Goal: Navigation & Orientation: Find specific page/section

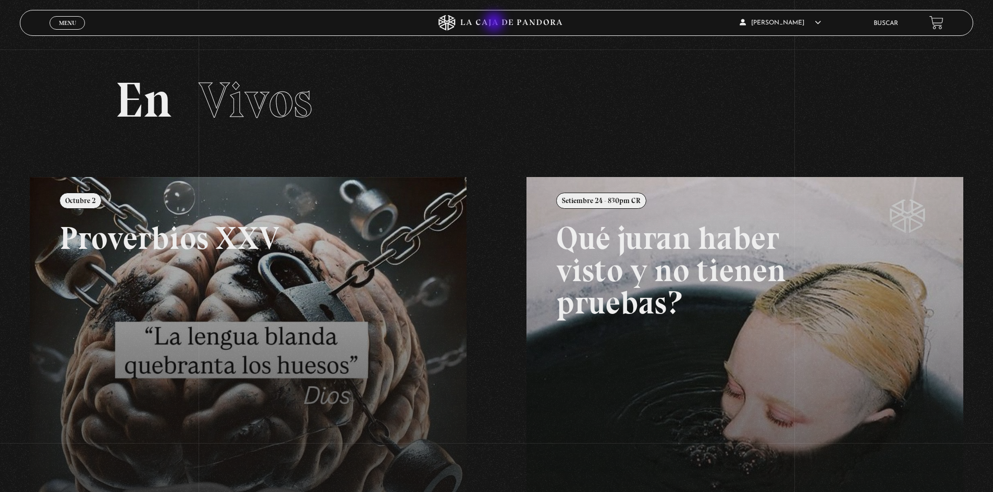
click at [495, 23] on icon at bounding box center [497, 23] width 298 height 16
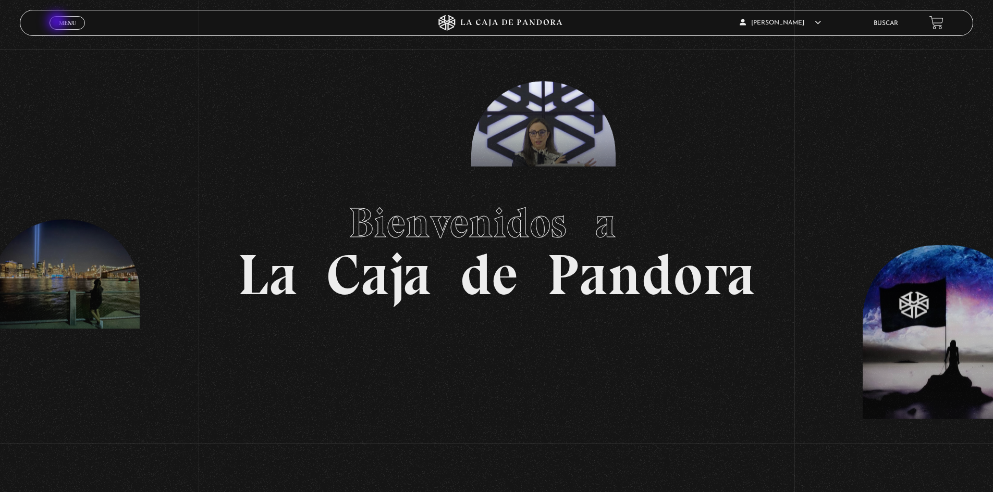
click at [63, 22] on span "Menu" at bounding box center [67, 23] width 17 height 6
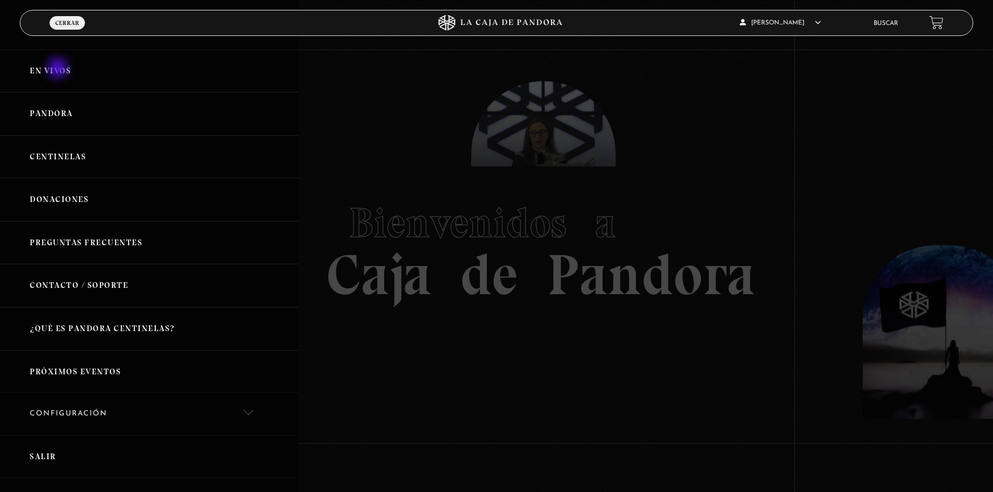
click at [58, 67] on link "En vivos" at bounding box center [149, 71] width 298 height 43
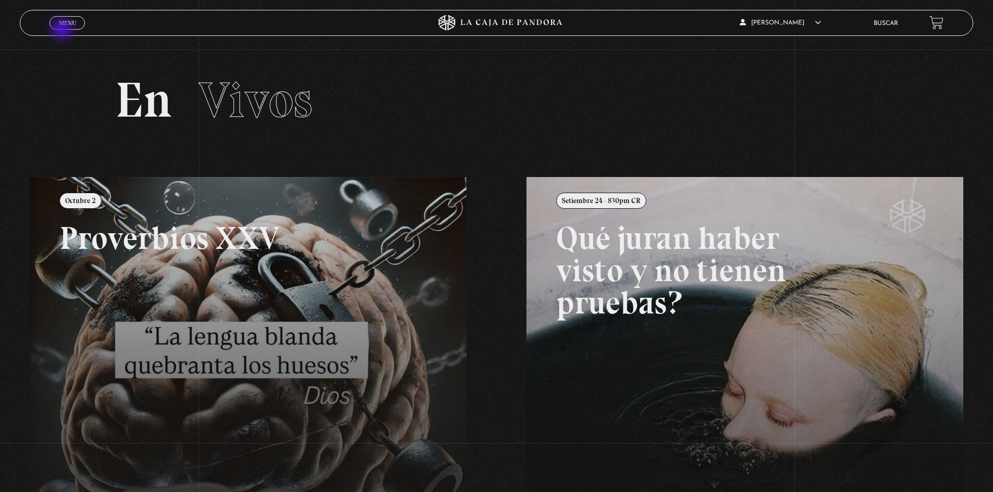
click at [63, 30] on div "Menu Cerrar" at bounding box center [199, 22] width 298 height 25
click at [63, 24] on span "Menu" at bounding box center [67, 23] width 17 height 6
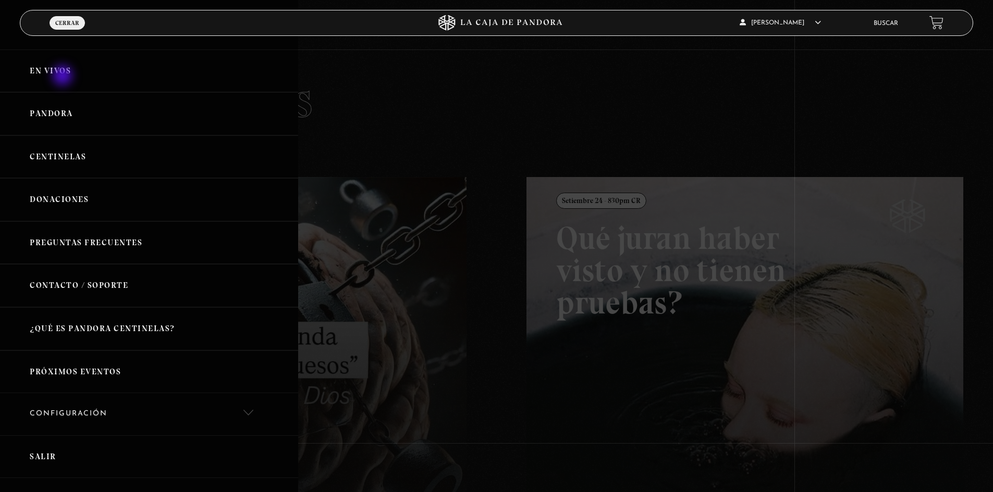
click at [59, 60] on link "En vivos" at bounding box center [149, 71] width 298 height 43
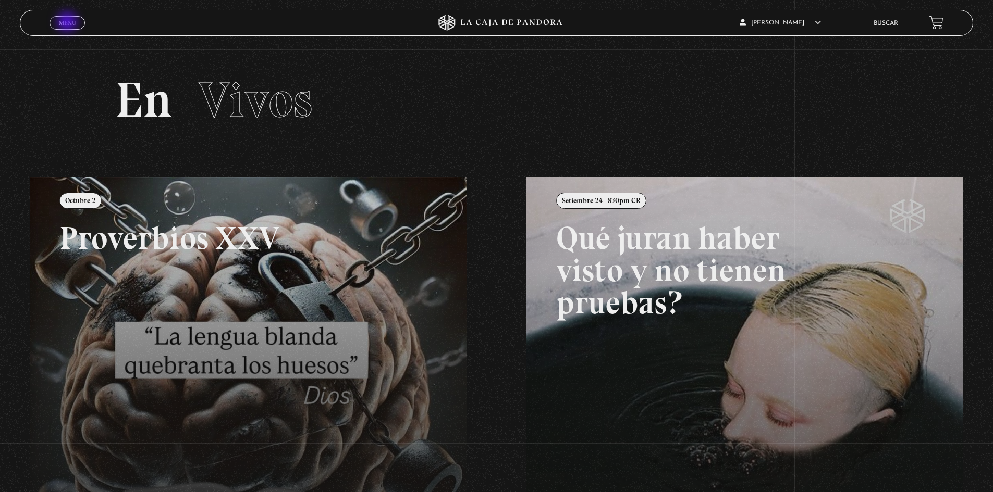
click at [68, 23] on span "Menu" at bounding box center [67, 23] width 17 height 6
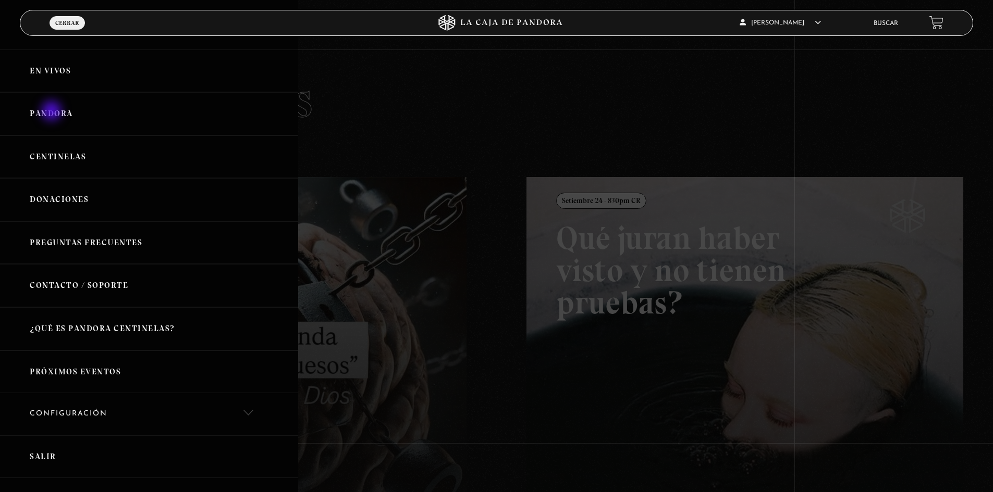
click at [53, 113] on link "Pandora" at bounding box center [149, 113] width 298 height 43
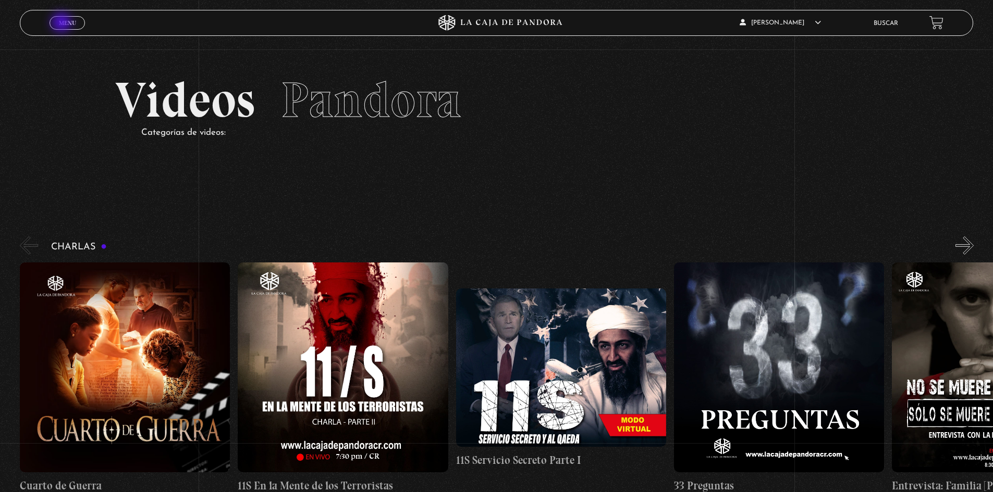
click at [63, 23] on span "Menu" at bounding box center [67, 23] width 17 height 6
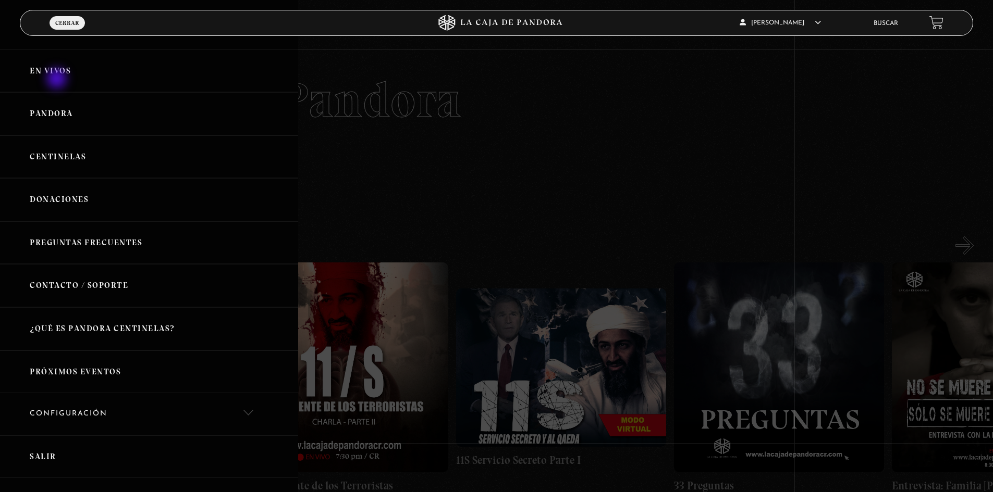
click at [58, 80] on link "En vivos" at bounding box center [149, 71] width 298 height 43
